Goal: Transaction & Acquisition: Purchase product/service

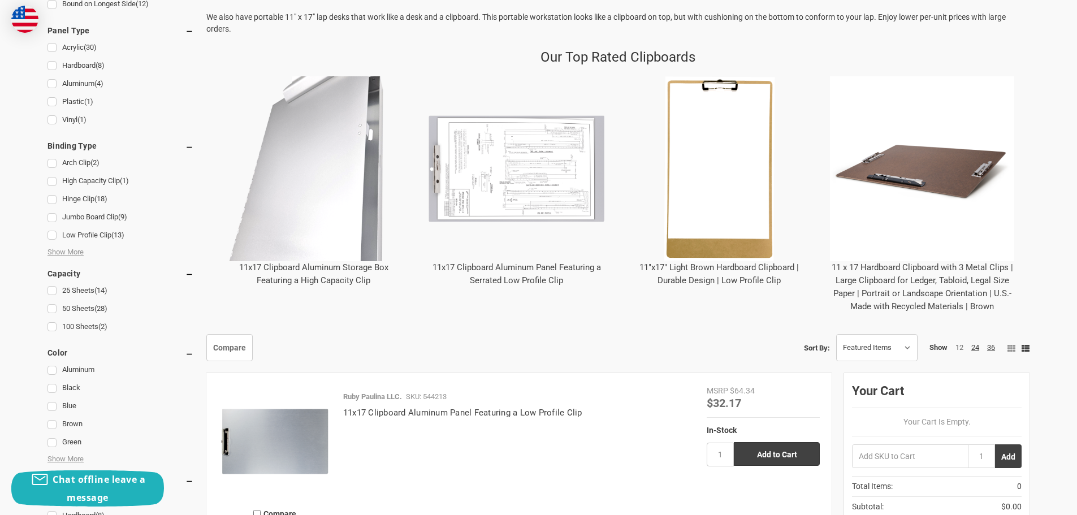
scroll to position [452, 0]
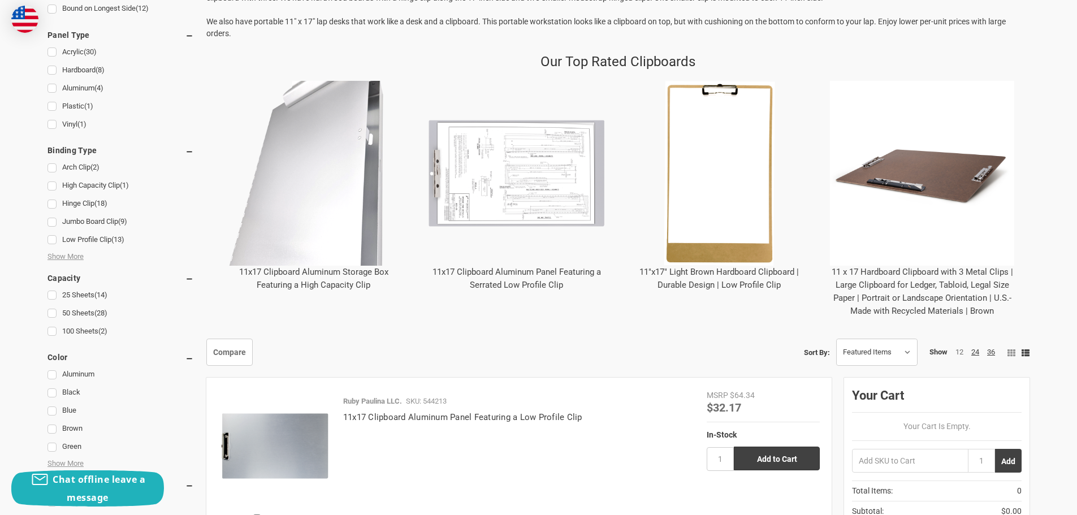
click at [355, 185] on img "11x17 Clipboard Aluminum Storage Box Featuring a High Capacity Clip" at bounding box center [313, 173] width 185 height 185
